Goal: Book appointment/travel/reservation

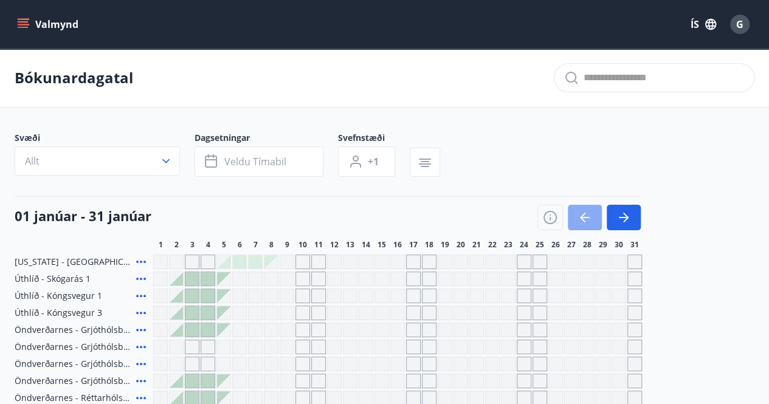
click at [580, 218] on icon "button" at bounding box center [584, 217] width 15 height 15
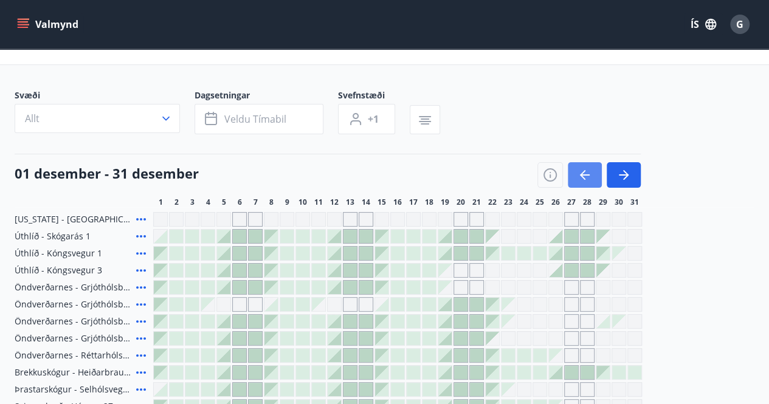
scroll to position [40, 0]
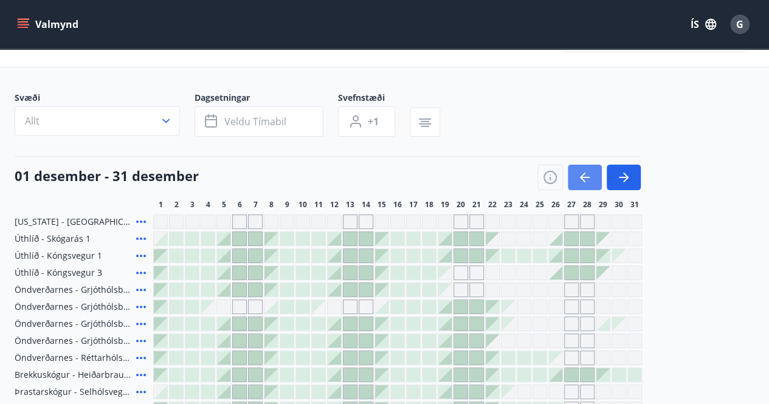
click at [587, 179] on icon "button" at bounding box center [584, 177] width 15 height 15
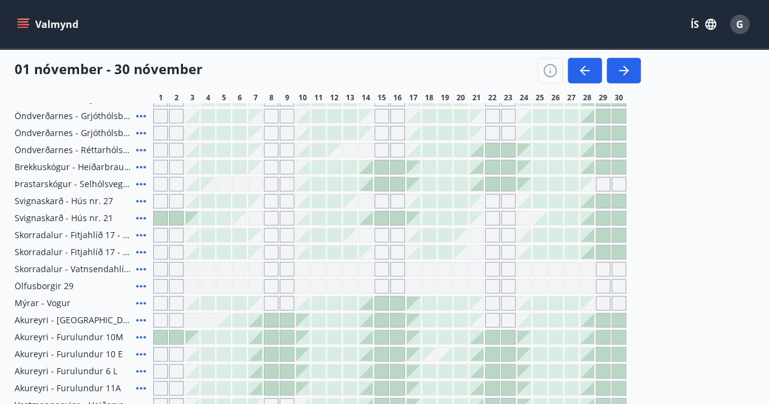
scroll to position [266, 0]
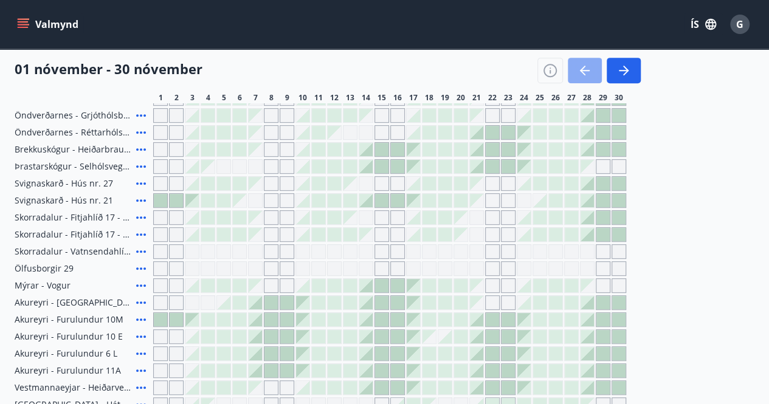
click at [585, 68] on icon "button" at bounding box center [584, 70] width 15 height 15
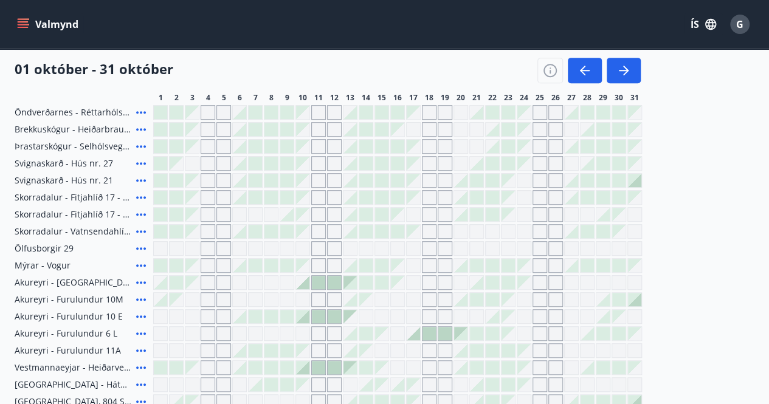
scroll to position [288, 0]
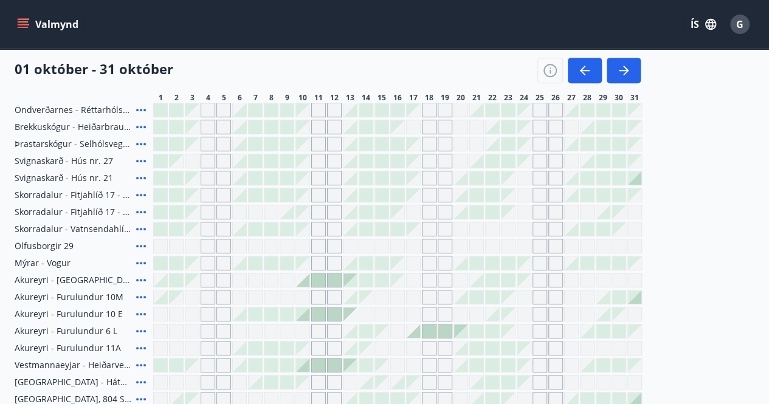
click at [415, 264] on div "Gráir dagar eru ekki bókanlegir" at bounding box center [413, 263] width 15 height 15
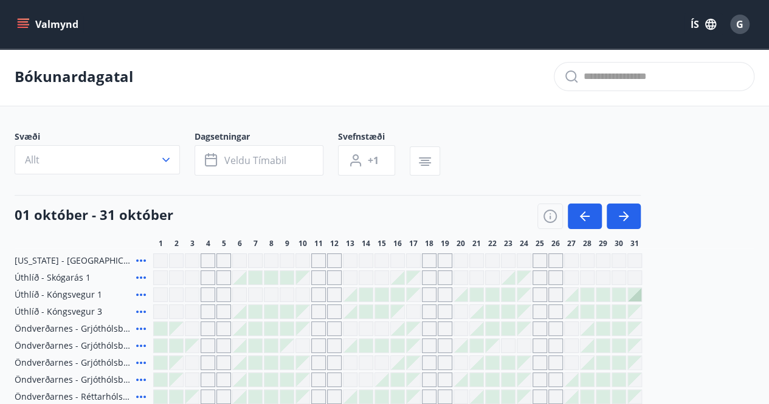
scroll to position [0, 0]
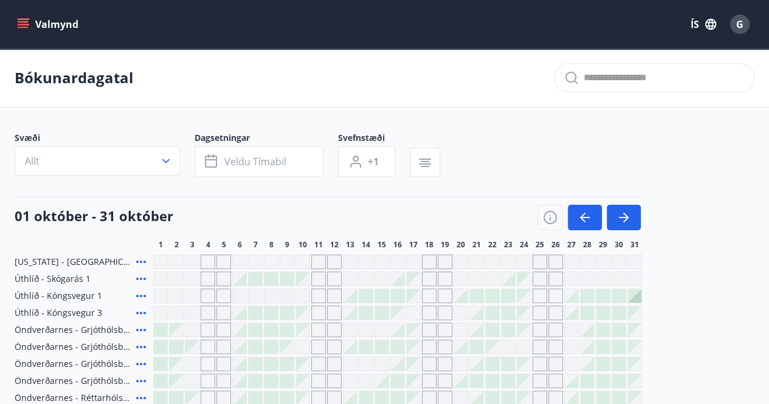
click at [23, 24] on icon "menu" at bounding box center [23, 24] width 12 height 12
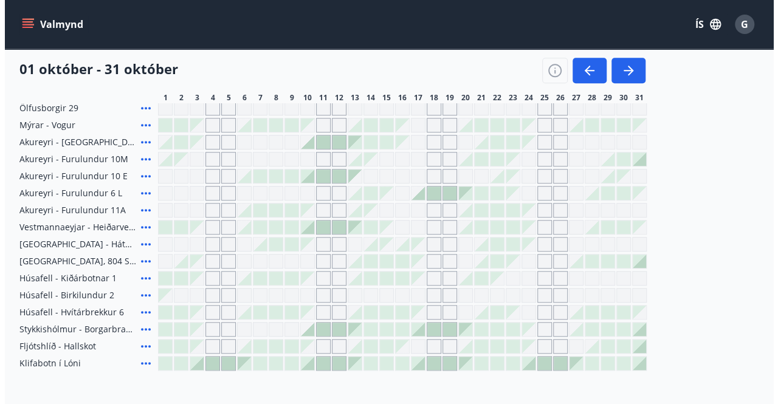
scroll to position [425, 0]
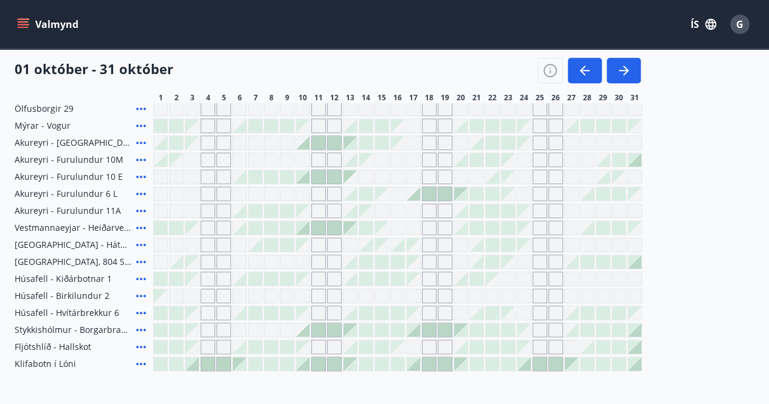
click at [52, 327] on span "Stykkishólmur - Borgarbraut 38" at bounding box center [73, 330] width 117 height 12
click at [142, 328] on icon at bounding box center [141, 330] width 15 height 15
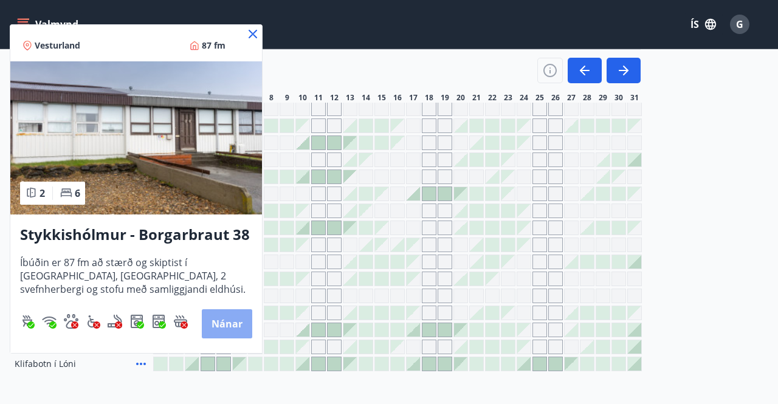
click at [242, 325] on button "Nánar" at bounding box center [227, 323] width 50 height 29
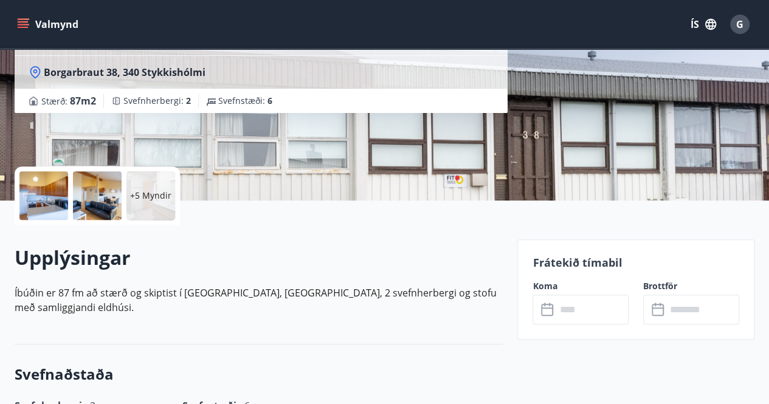
scroll to position [164, 0]
click at [577, 314] on input "text" at bounding box center [592, 310] width 73 height 30
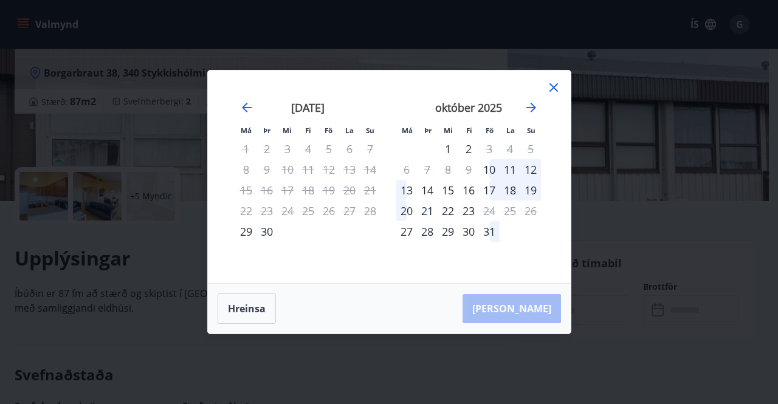
click at [556, 83] on icon at bounding box center [553, 87] width 15 height 15
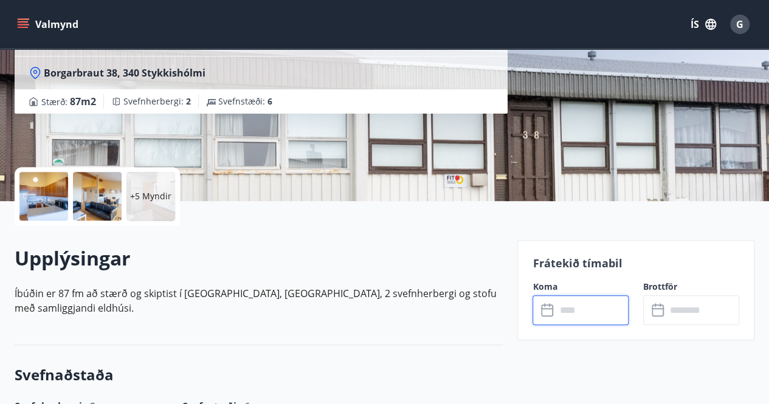
scroll to position [0, 0]
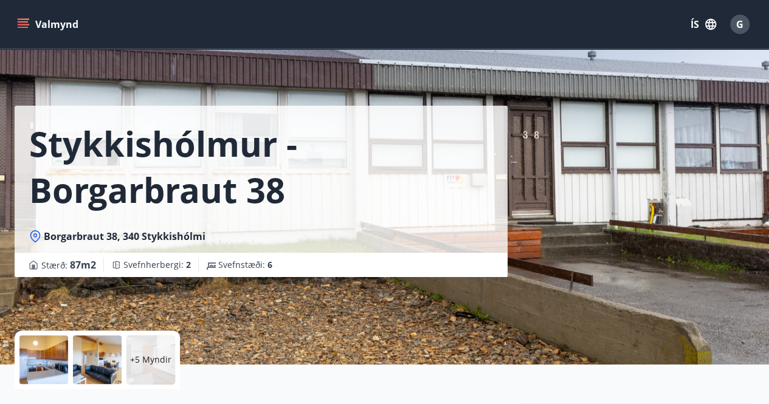
click at [29, 20] on button "Valmynd" at bounding box center [49, 24] width 69 height 22
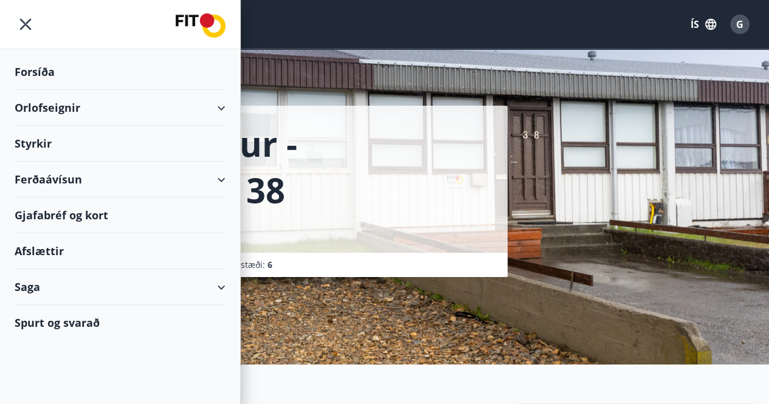
click at [221, 108] on div "Orlofseignir" at bounding box center [120, 108] width 211 height 36
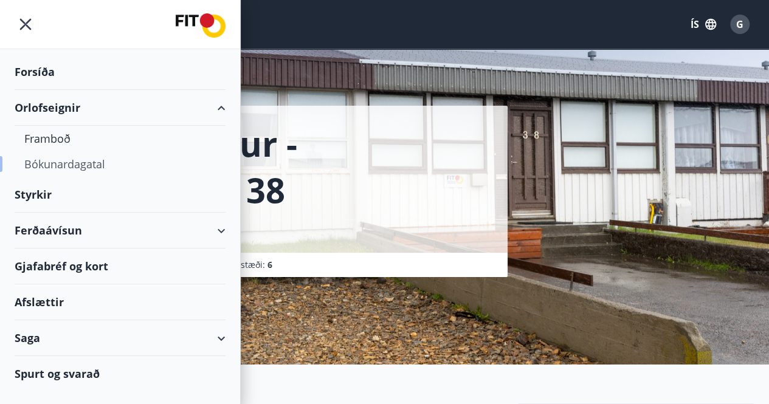
click at [93, 161] on div "Bókunardagatal" at bounding box center [119, 164] width 191 height 26
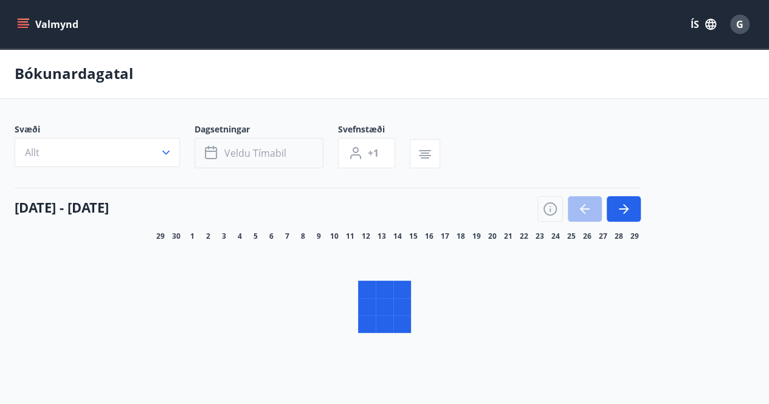
click at [265, 152] on button "Veldu tímabil" at bounding box center [259, 153] width 129 height 30
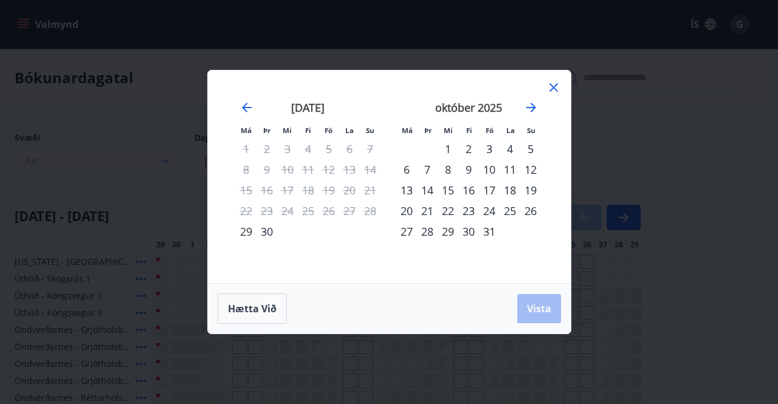
click at [491, 196] on div "17" at bounding box center [489, 190] width 21 height 21
click at [404, 213] on div "20" at bounding box center [406, 211] width 21 height 21
click at [549, 308] on span "Vista" at bounding box center [539, 308] width 24 height 13
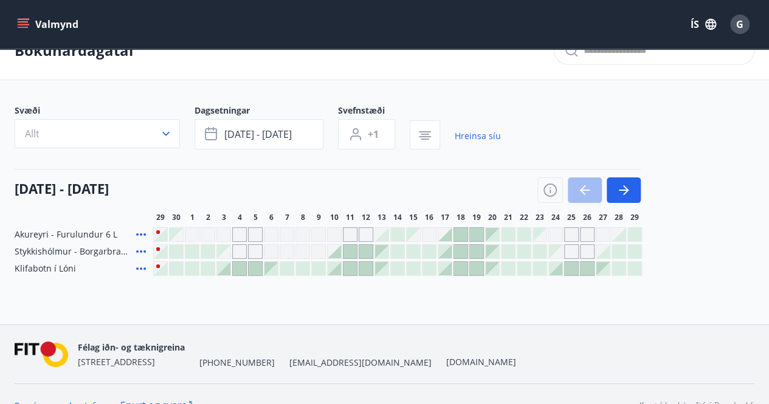
scroll to position [29, 0]
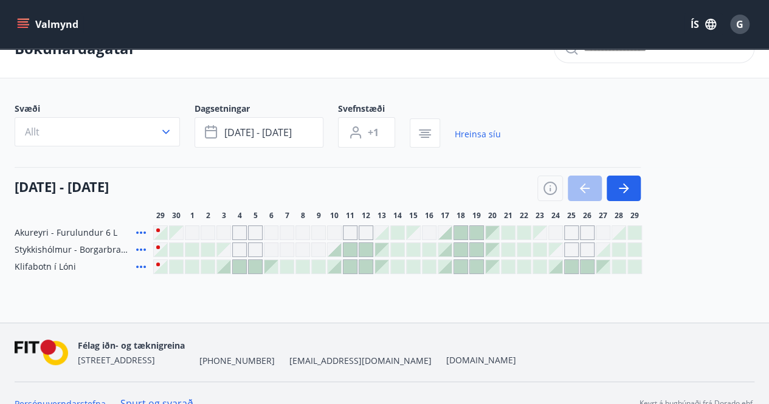
click at [446, 250] on div at bounding box center [444, 249] width 13 height 13
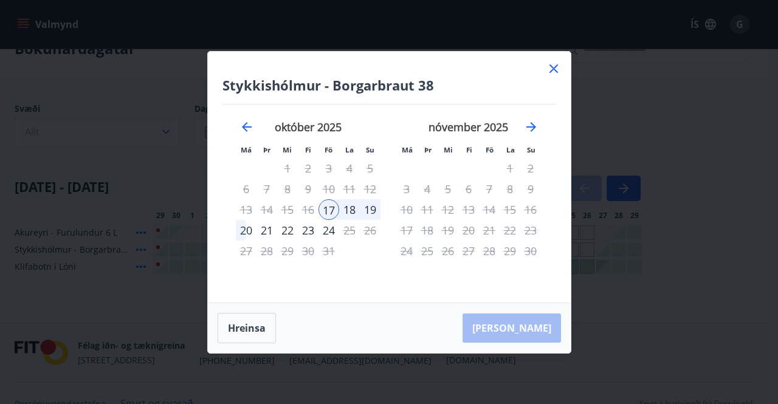
click at [242, 229] on div "20" at bounding box center [246, 230] width 21 height 21
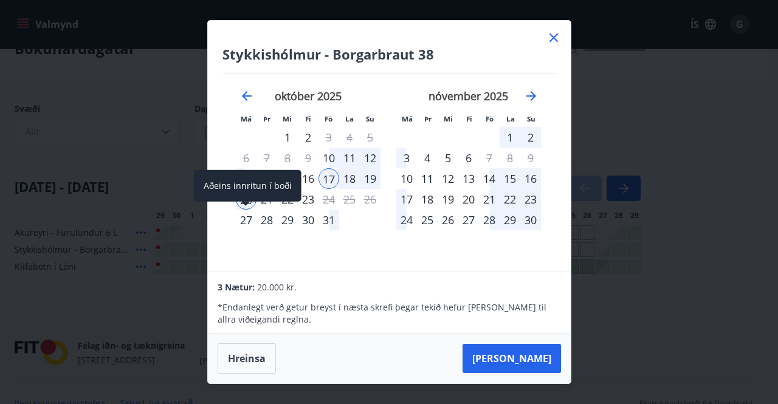
click at [242, 229] on div "27" at bounding box center [246, 220] width 21 height 21
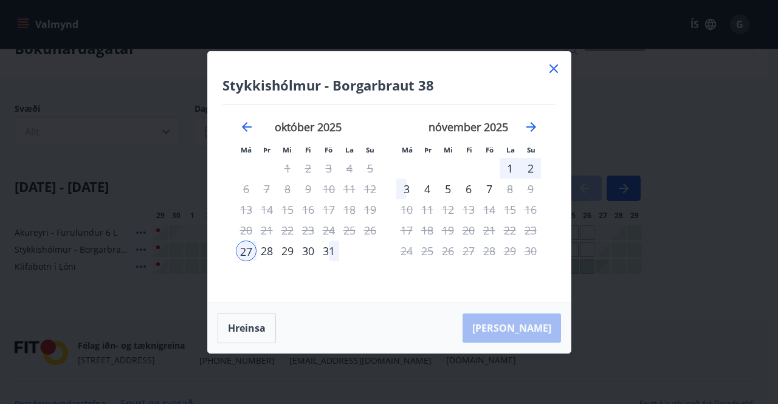
click at [329, 208] on div "17" at bounding box center [329, 209] width 21 height 21
click at [553, 69] on icon at bounding box center [554, 68] width 2 height 2
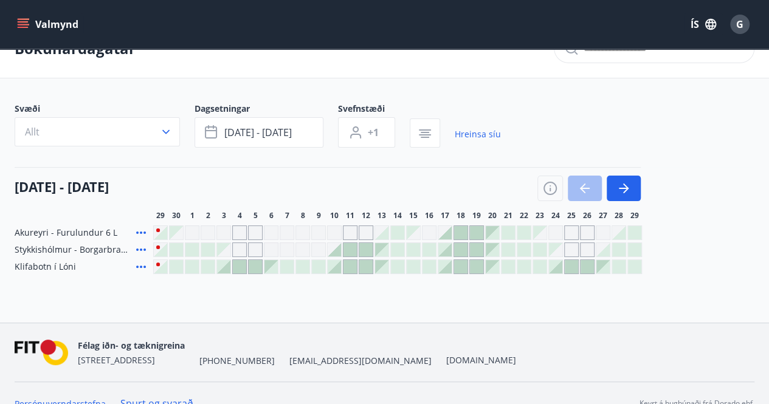
click at [446, 236] on div at bounding box center [444, 232] width 13 height 13
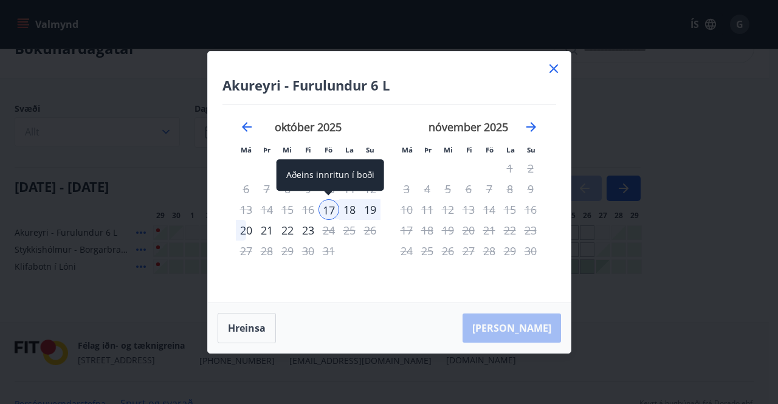
click at [330, 205] on div "17" at bounding box center [329, 209] width 21 height 21
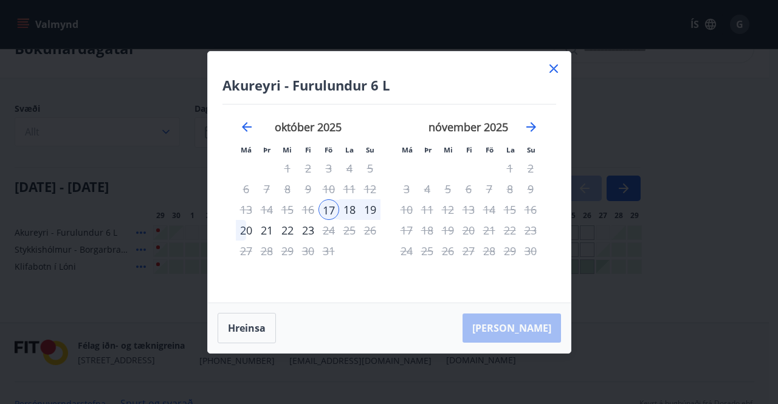
click at [245, 230] on div "20" at bounding box center [246, 230] width 21 height 21
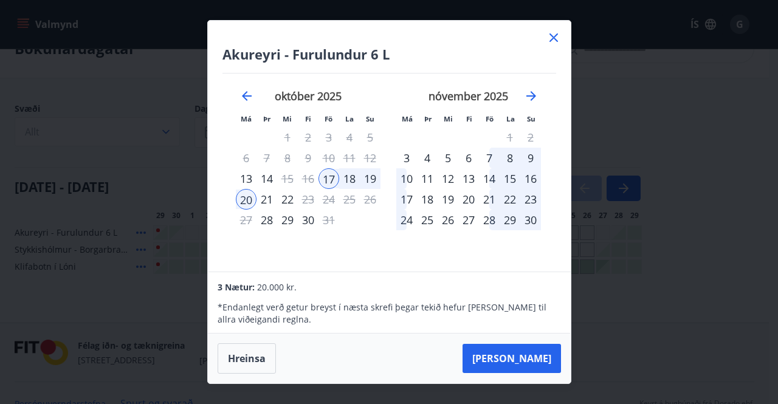
click at [556, 40] on icon at bounding box center [553, 37] width 15 height 15
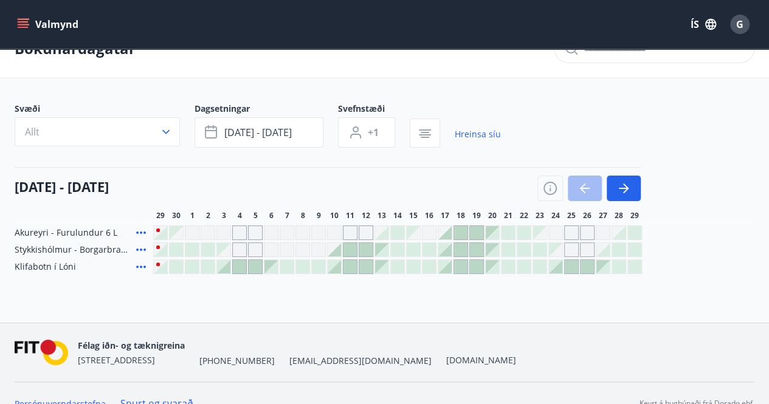
click at [447, 248] on div at bounding box center [444, 249] width 13 height 13
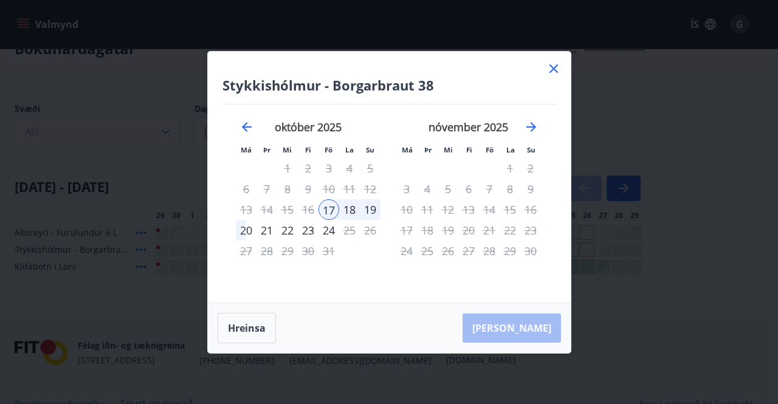
click at [329, 209] on div "17" at bounding box center [329, 209] width 21 height 21
click at [239, 228] on div "20" at bounding box center [246, 230] width 21 height 21
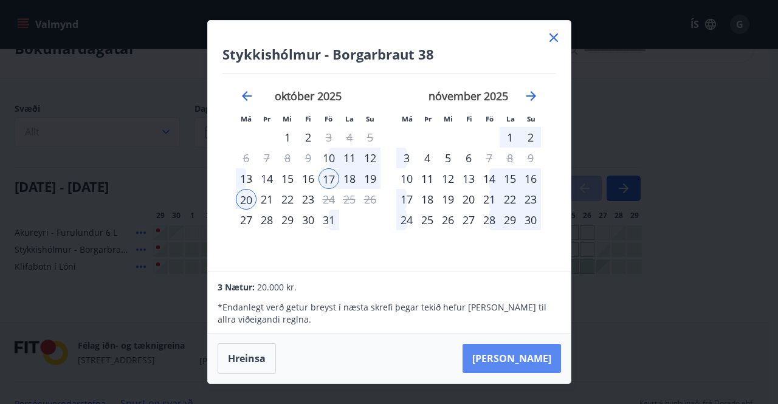
click at [545, 361] on button "[PERSON_NAME]" at bounding box center [512, 358] width 98 height 29
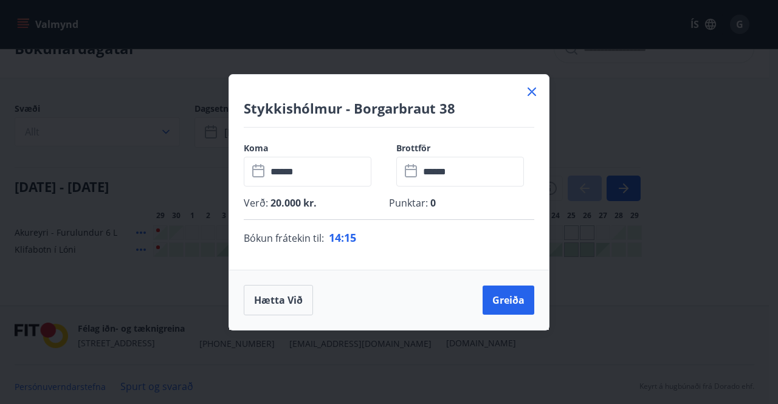
click at [480, 50] on div "Stykkishólmur - Borgarbraut 38 Koma ​ ****** ​ Brottför ​ ****** ​ Verð : 20.00…" at bounding box center [389, 202] width 778 height 404
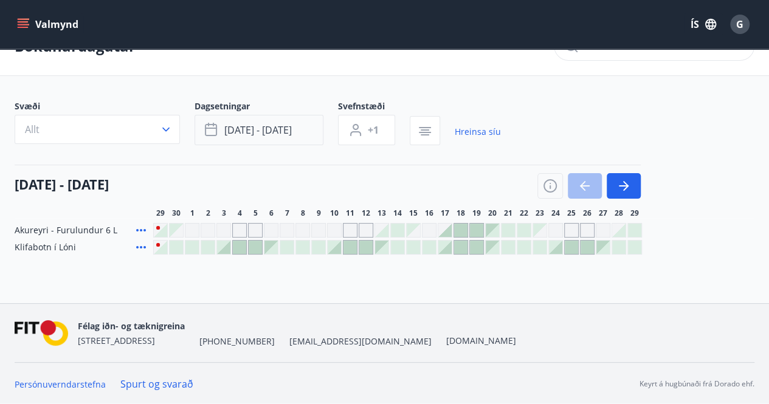
scroll to position [0, 0]
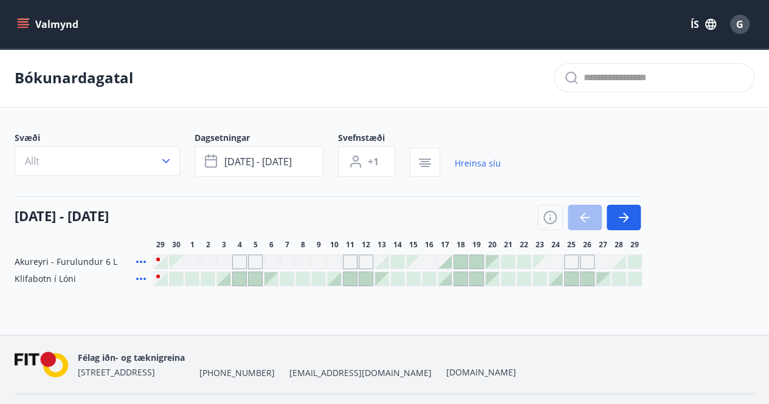
click at [25, 21] on icon "menu" at bounding box center [23, 21] width 11 height 1
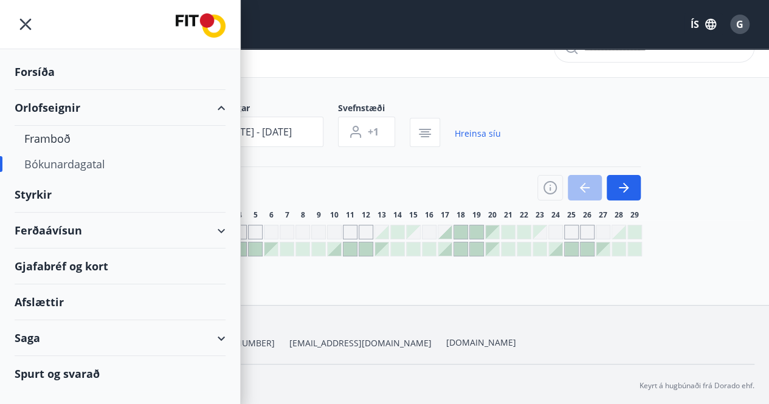
scroll to position [29, 0]
click at [219, 334] on div "Saga" at bounding box center [120, 338] width 211 height 36
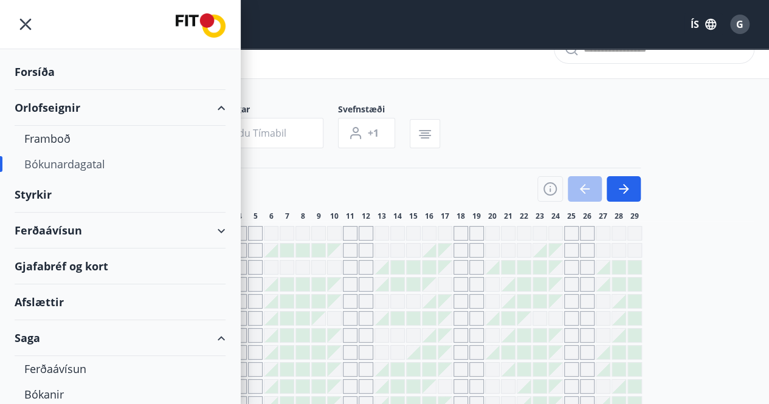
click at [514, 106] on div "Svæði Allt Dagsetningar Veldu tímabil Svefnstæði +1" at bounding box center [385, 128] width 740 height 50
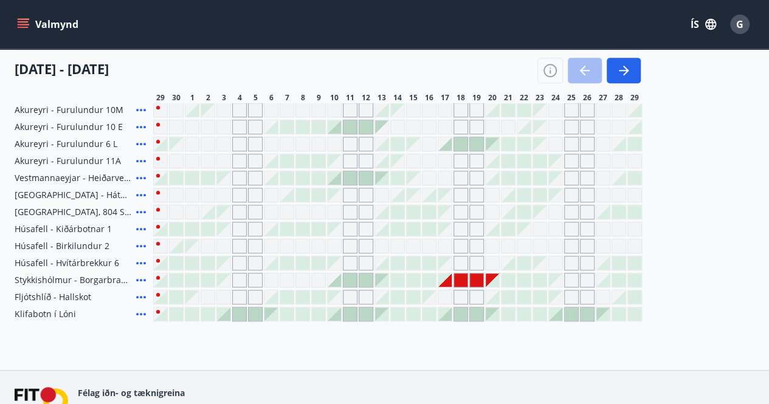
scroll to position [476, 0]
click at [622, 65] on icon "button" at bounding box center [623, 70] width 15 height 15
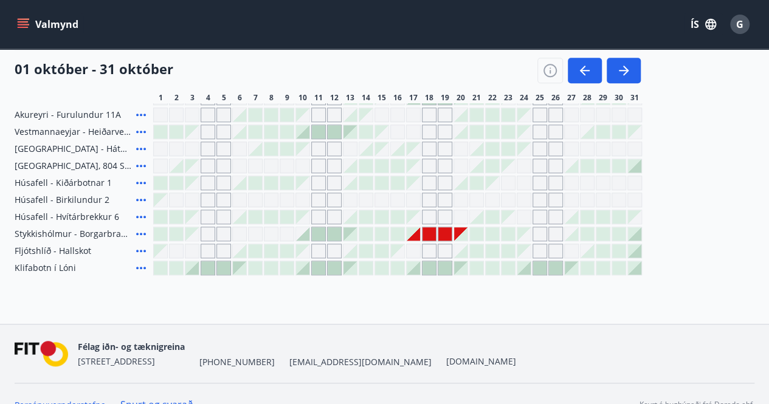
scroll to position [528, 0]
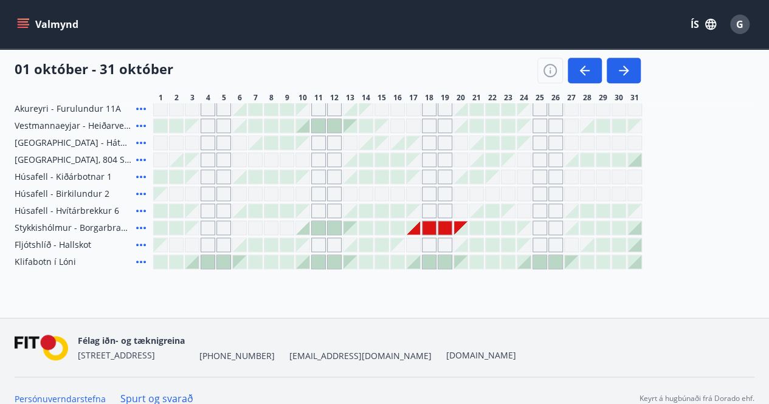
click at [418, 230] on div "Gráir dagar eru ekki bókanlegir" at bounding box center [413, 227] width 13 height 13
click at [415, 229] on div "Gráir dagar eru ekki bókanlegir" at bounding box center [413, 227] width 13 height 13
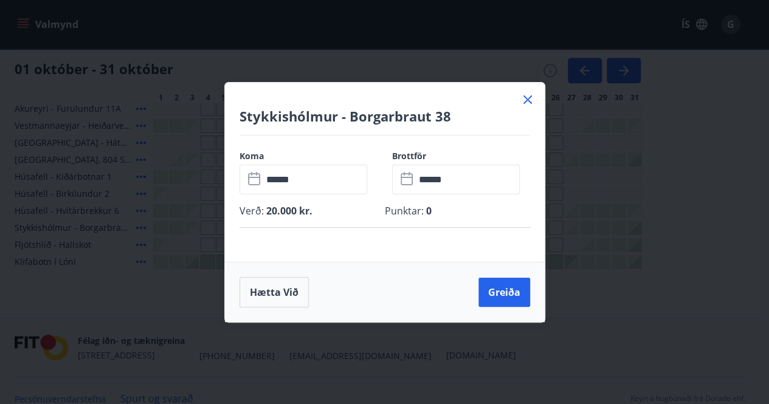
scroll to position [0, 0]
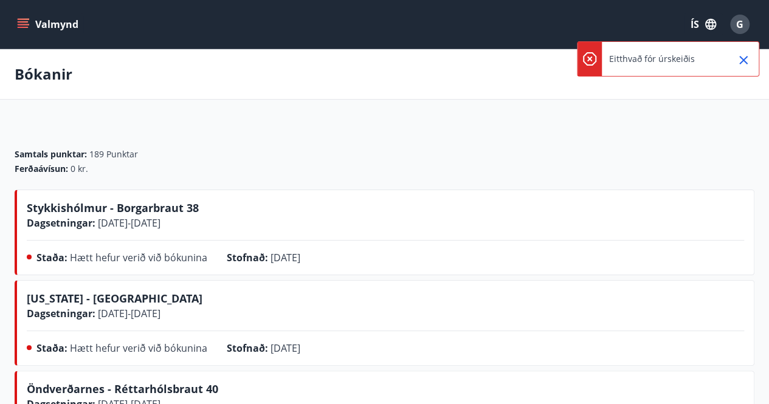
click at [745, 63] on icon "Close" at bounding box center [743, 60] width 9 height 9
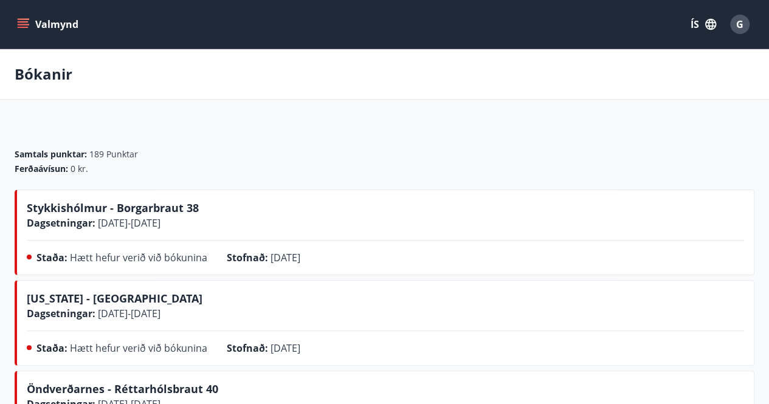
click at [173, 212] on span "Stykkishólmur - Borgarbraut 38" at bounding box center [113, 208] width 172 height 15
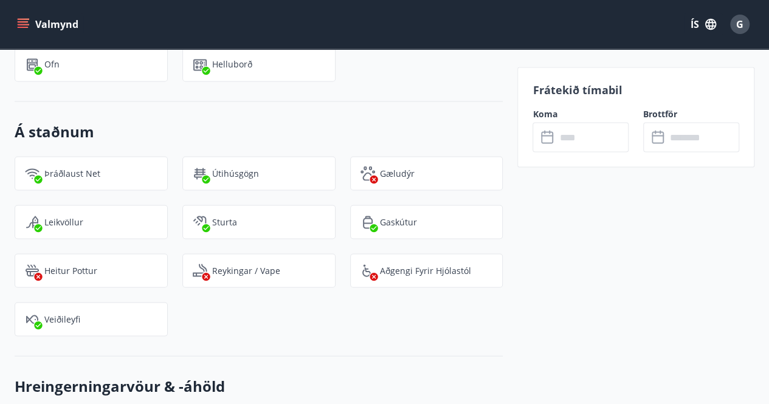
scroll to position [1054, 0]
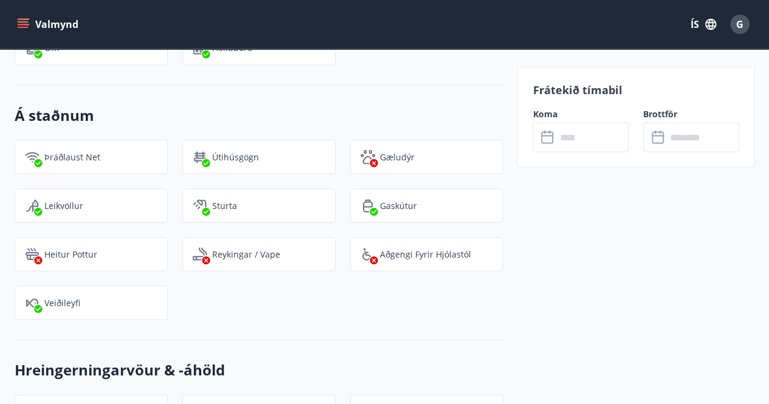
click at [577, 133] on input "text" at bounding box center [592, 137] width 73 height 30
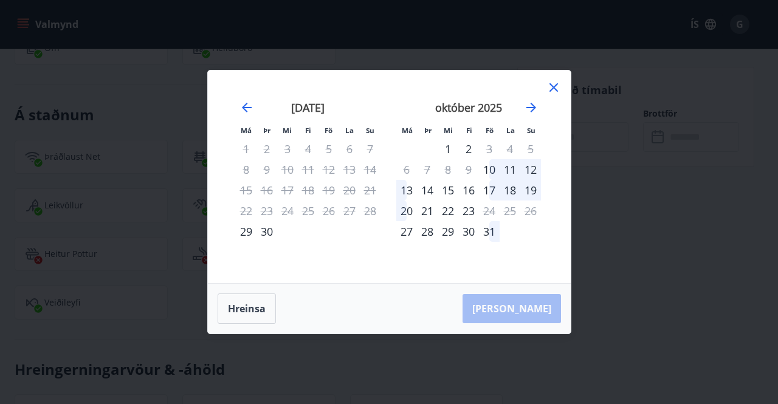
click at [493, 191] on div "17" at bounding box center [489, 190] width 21 height 21
click at [407, 212] on div "20" at bounding box center [406, 211] width 21 height 21
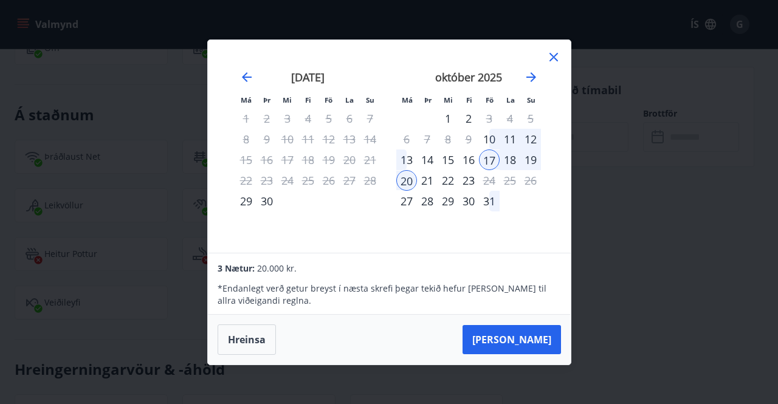
click at [554, 60] on icon at bounding box center [553, 57] width 15 height 15
